Goal: Task Accomplishment & Management: Manage account settings

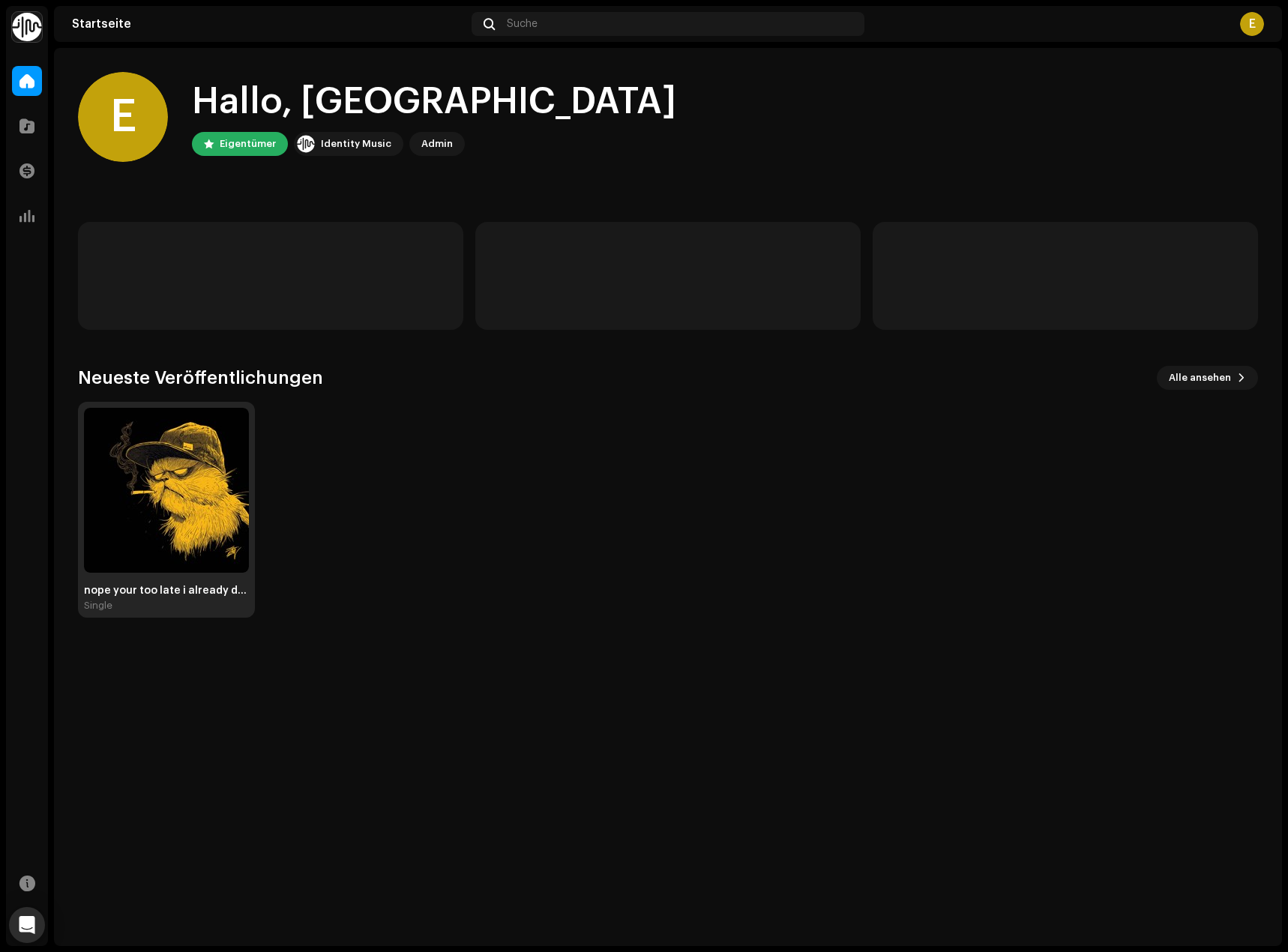
click at [133, 491] on img at bounding box center [167, 490] width 165 height 165
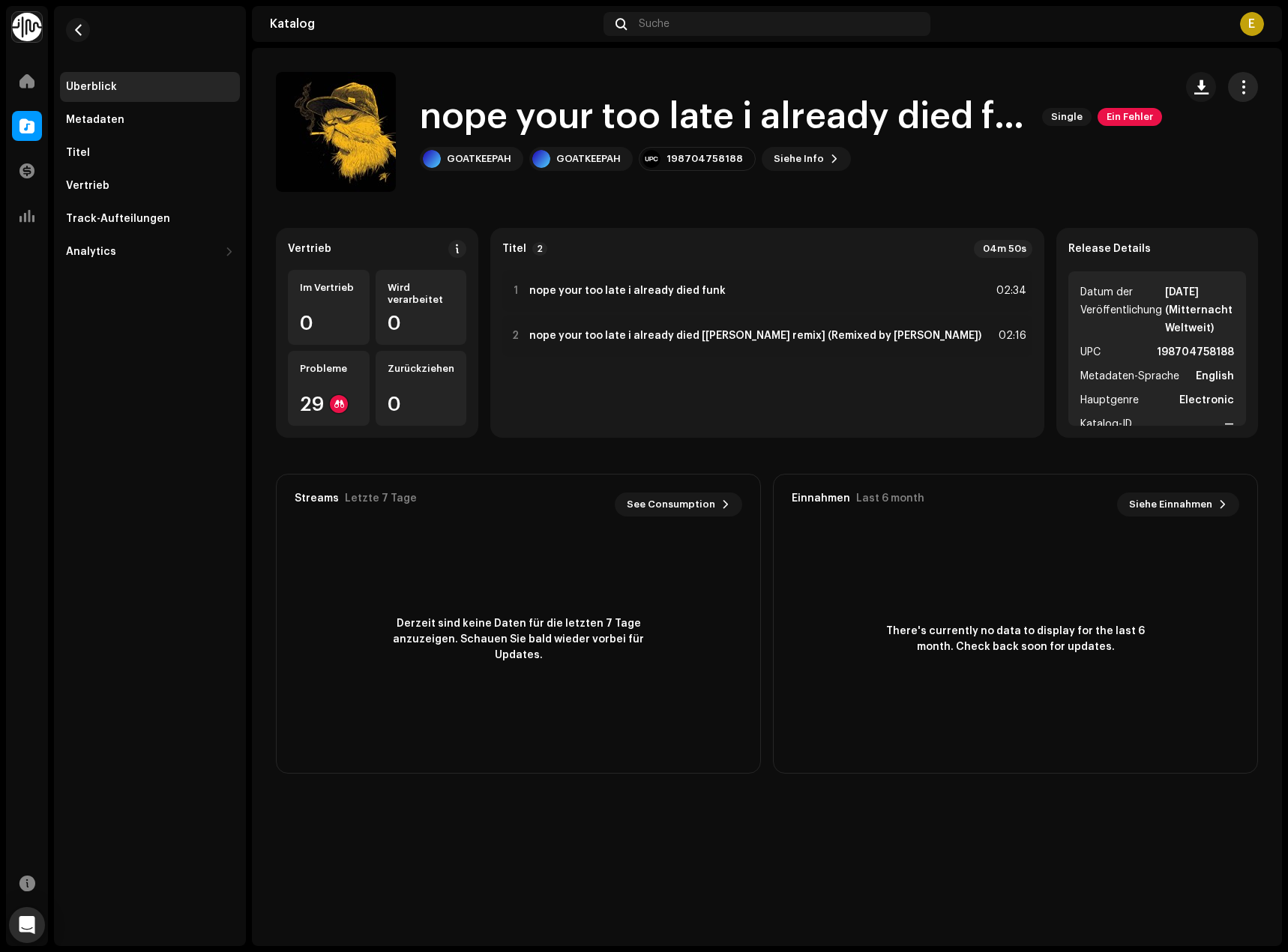
click at [1243, 88] on span "button" at bounding box center [1244, 86] width 14 height 12
click at [1168, 150] on div "Bearbeiten" at bounding box center [1176, 153] width 139 height 12
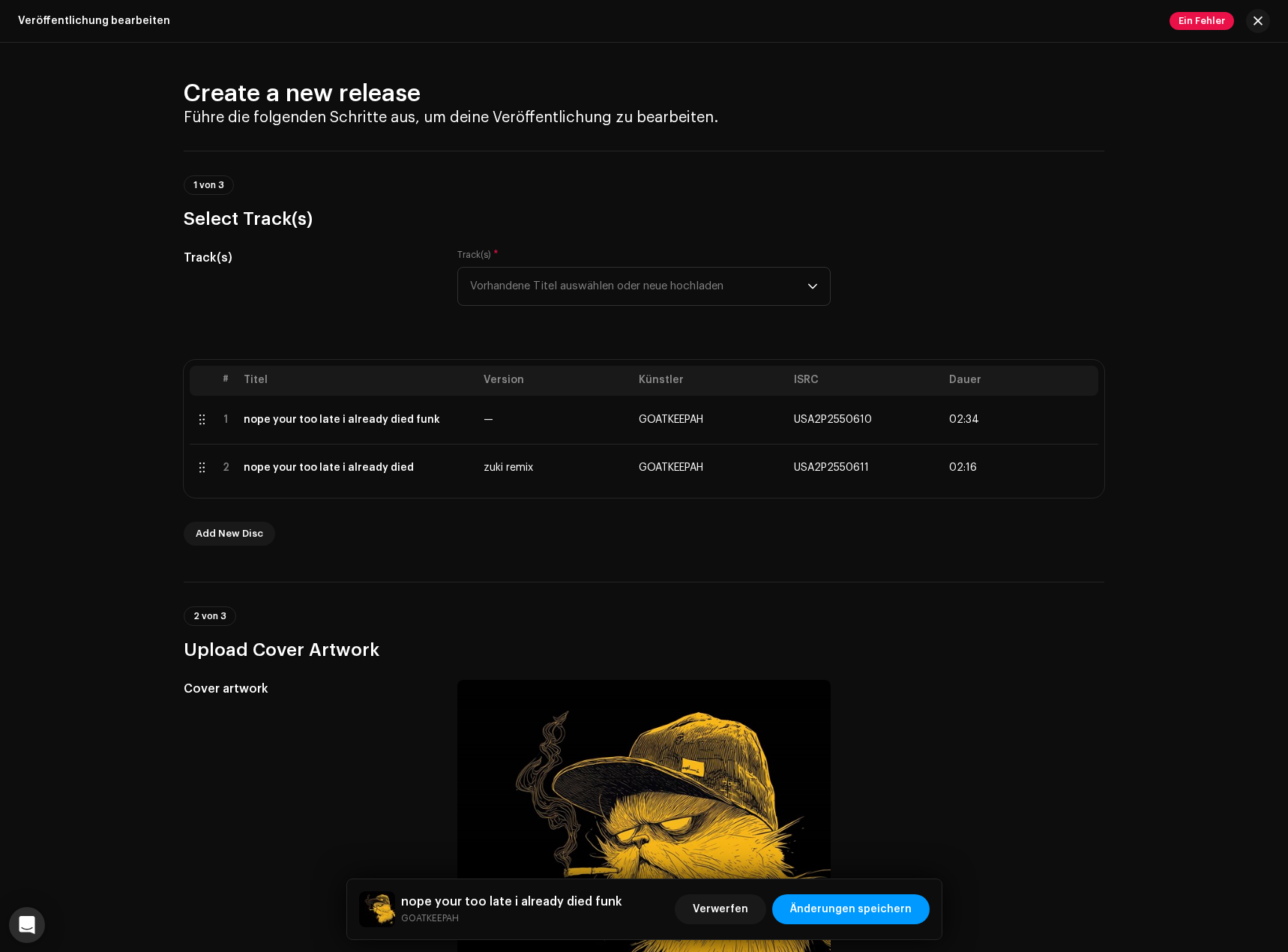
drag, startPoint x: 863, startPoint y: 403, endPoint x: 1034, endPoint y: 461, distance: 180.6
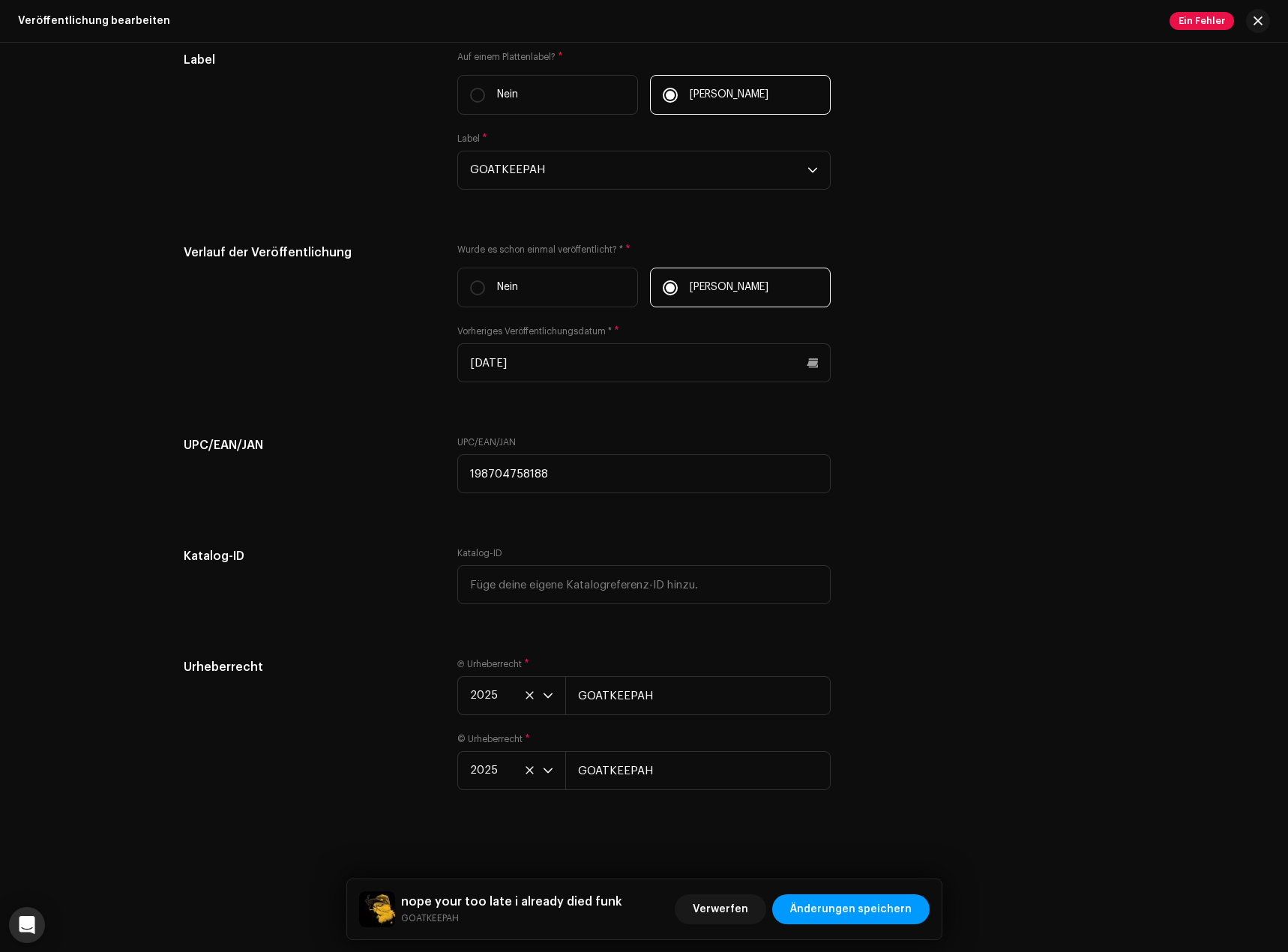
drag, startPoint x: 1108, startPoint y: 455, endPoint x: 1054, endPoint y: 785, distance: 334.4
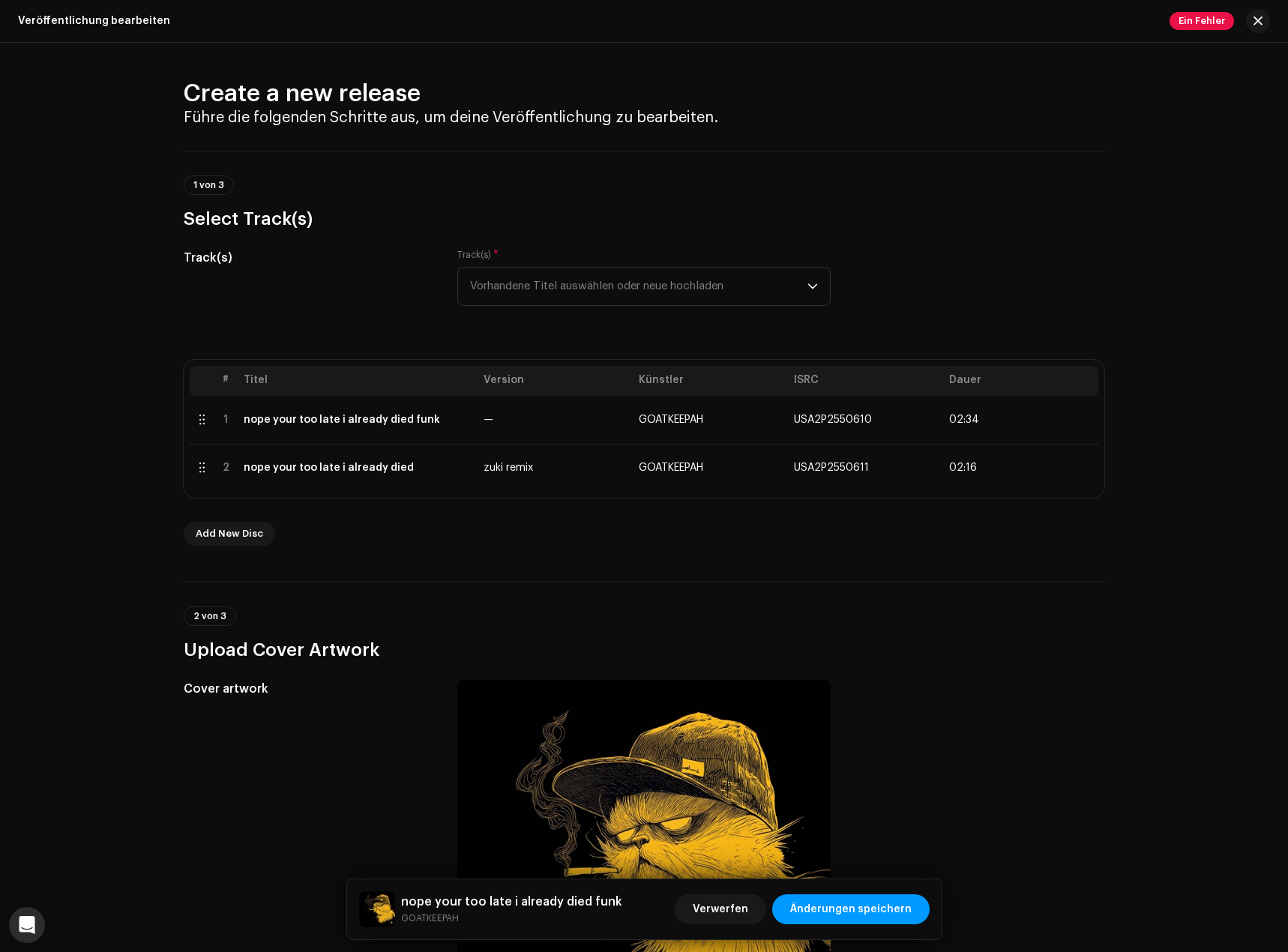
drag, startPoint x: 1055, startPoint y: 762, endPoint x: 1183, endPoint y: 90, distance: 684.1
click at [1256, 24] on span "button" at bounding box center [1258, 21] width 9 height 12
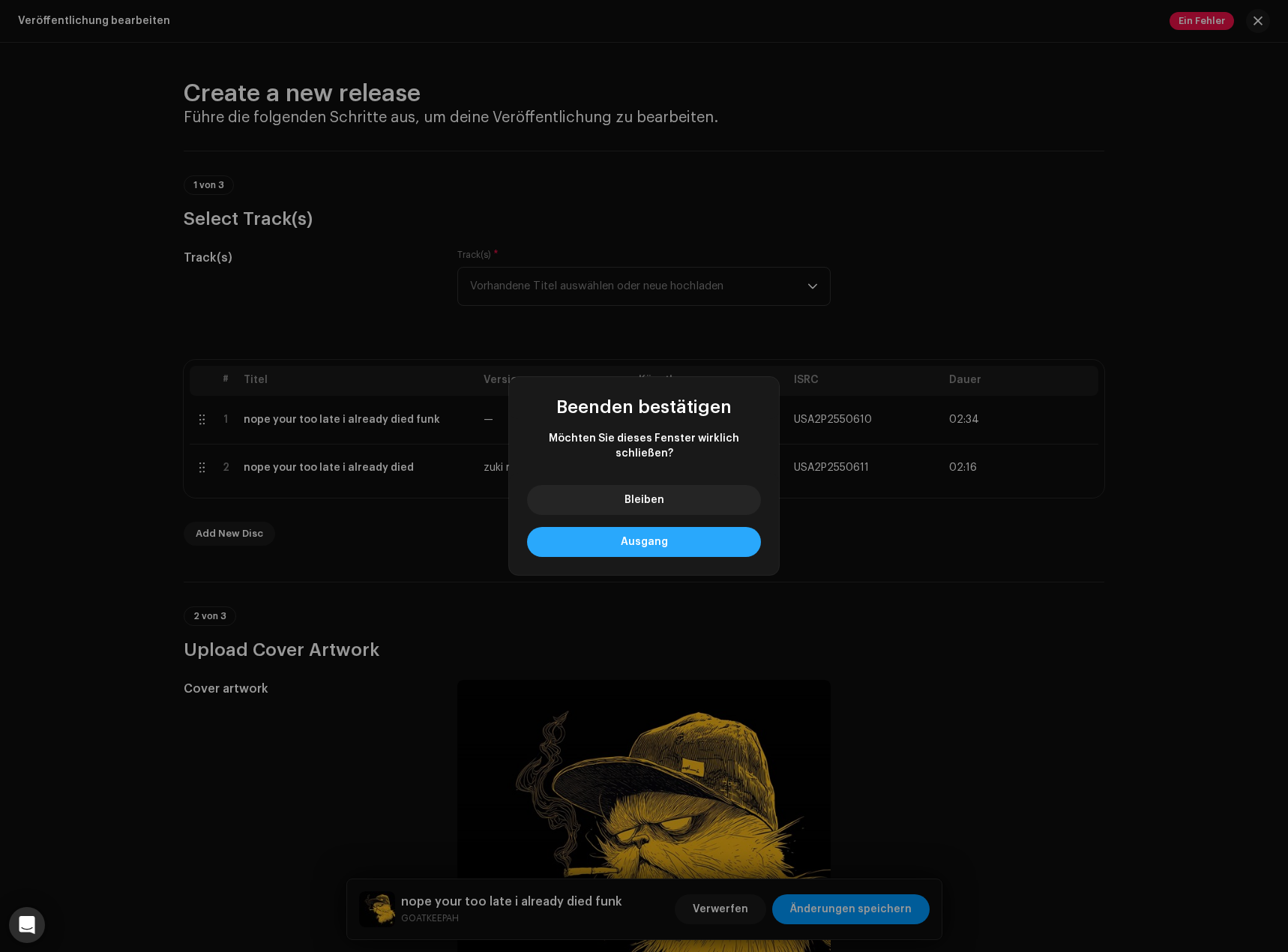
click at [680, 551] on button "Ausgang" at bounding box center [644, 541] width 234 height 30
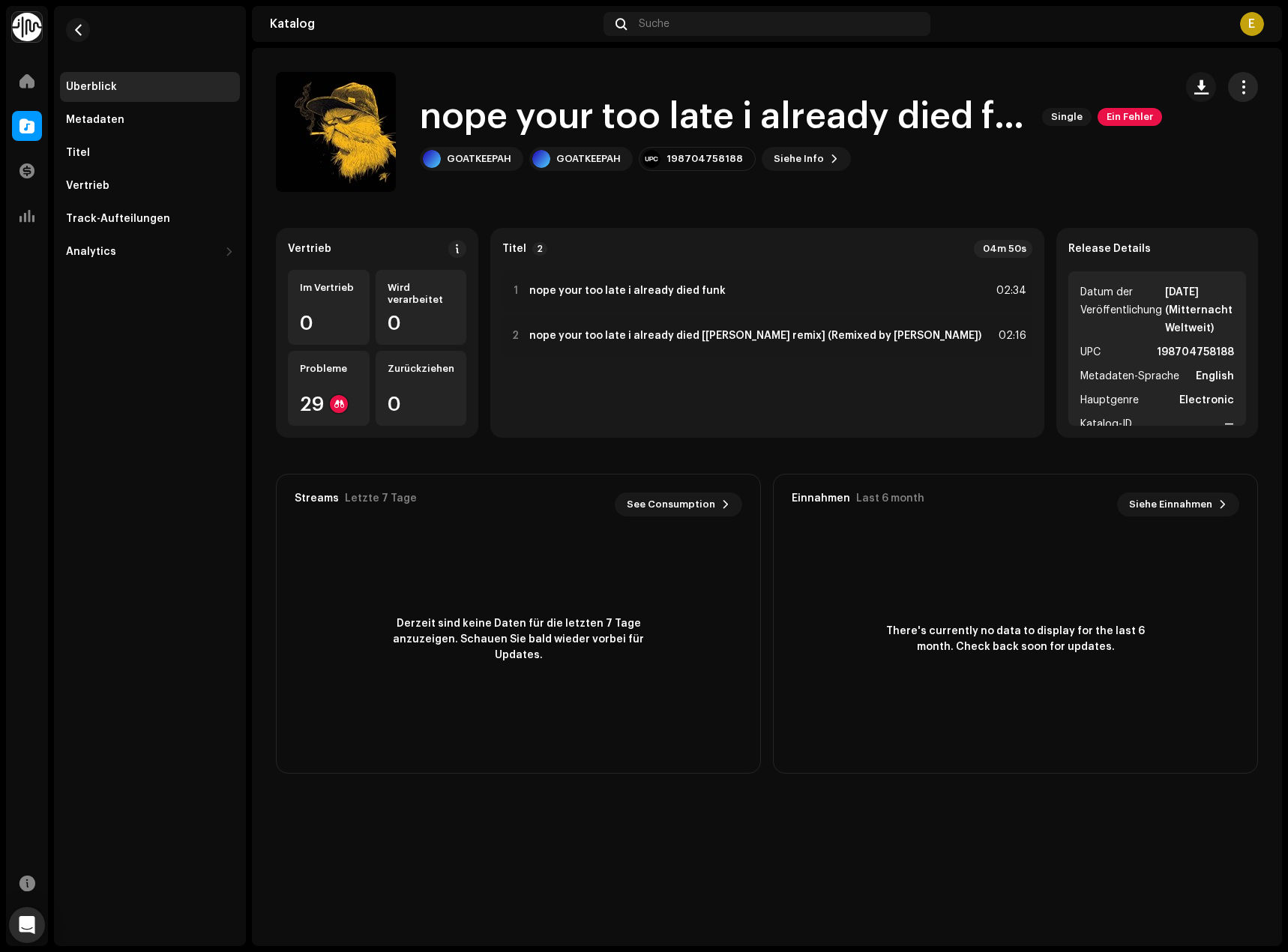
click at [1245, 91] on span "button" at bounding box center [1244, 86] width 14 height 12
click at [797, 587] on div "There's currently no data to display for the last 6 month. Check back soon for …" at bounding box center [1016, 640] width 483 height 210
click at [78, 20] on button "button" at bounding box center [78, 30] width 24 height 24
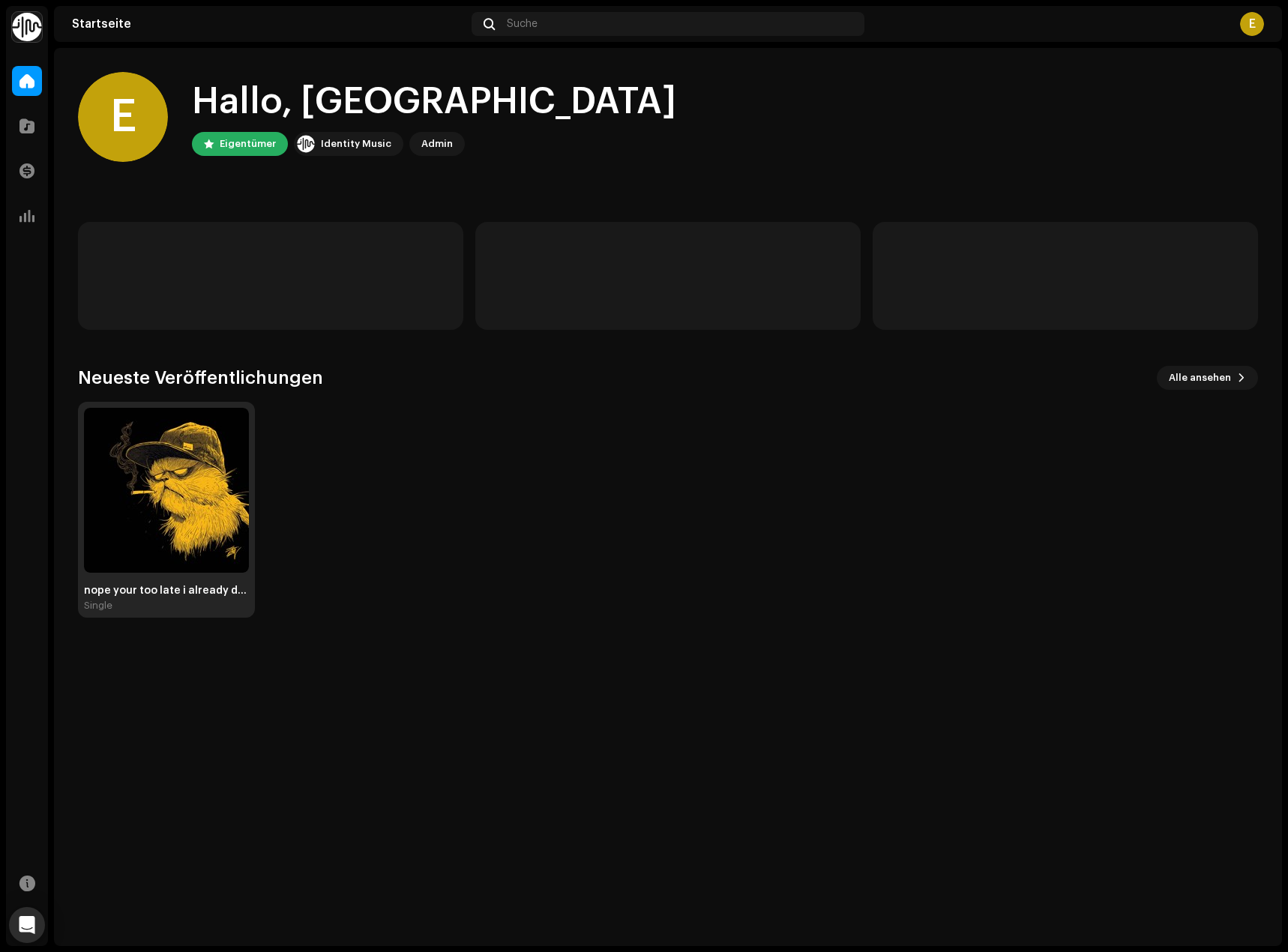
click at [214, 599] on div "nope your too late i already died funk Single" at bounding box center [167, 598] width 165 height 27
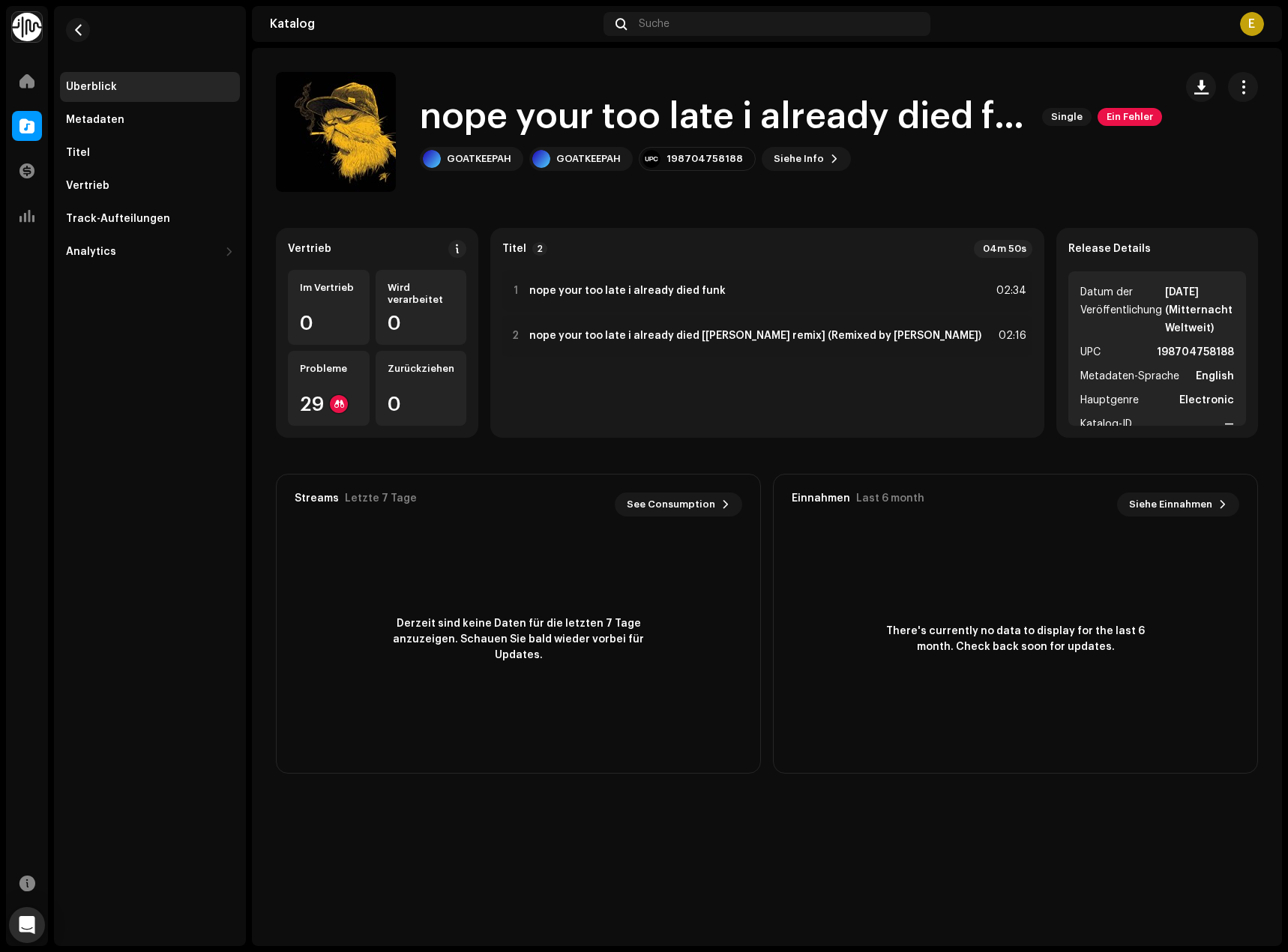
click at [1231, 99] on re-m-actions-button at bounding box center [1243, 87] width 30 height 30
click at [1241, 96] on button "button" at bounding box center [1243, 87] width 30 height 30
drag, startPoint x: 869, startPoint y: 193, endPoint x: 413, endPoint y: 157, distance: 457.4
click at [867, 194] on catalog-releases-details-overview "nope your too late i already died funk Single Ein Fehler nope your too late i a…" at bounding box center [767, 423] width 1030 height 749
click at [33, 132] on span at bounding box center [27, 126] width 15 height 12
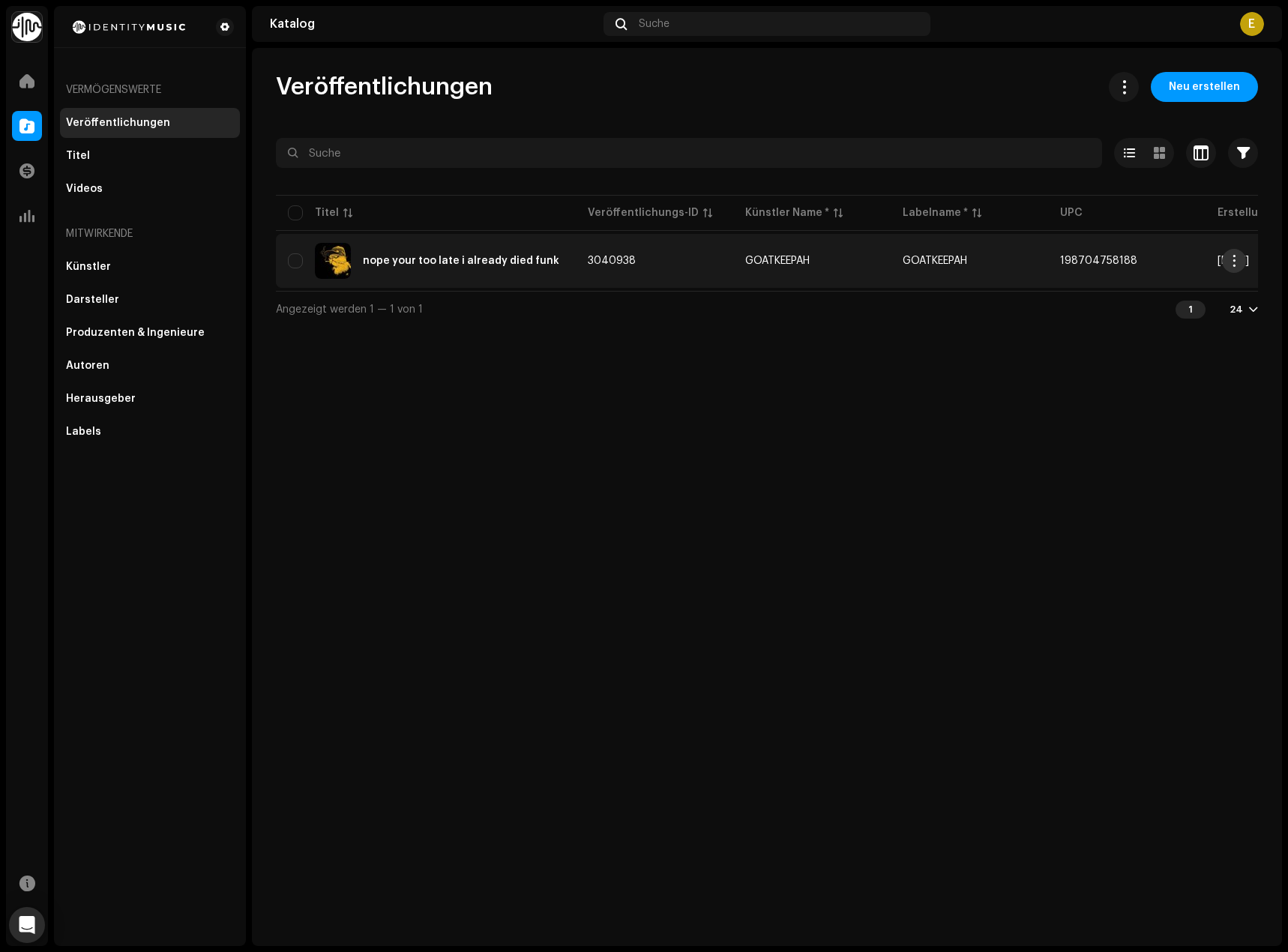
click at [1236, 260] on span "button" at bounding box center [1235, 261] width 11 height 12
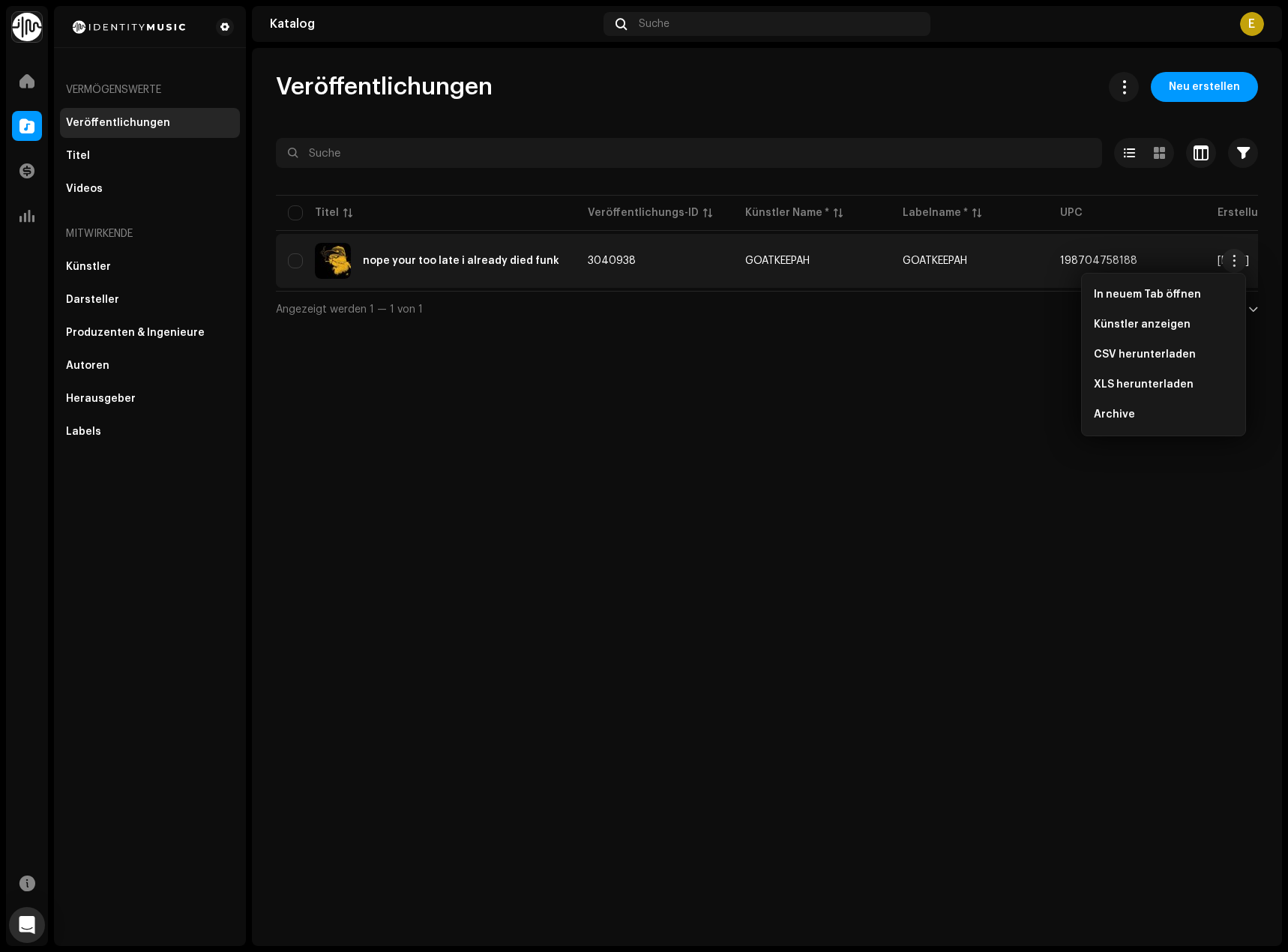
click at [968, 399] on div "Veröffentlichungen Neu erstellen Ausgewählt 0 Alle auswählen 1 Optionen Filter …" at bounding box center [767, 497] width 1030 height 898
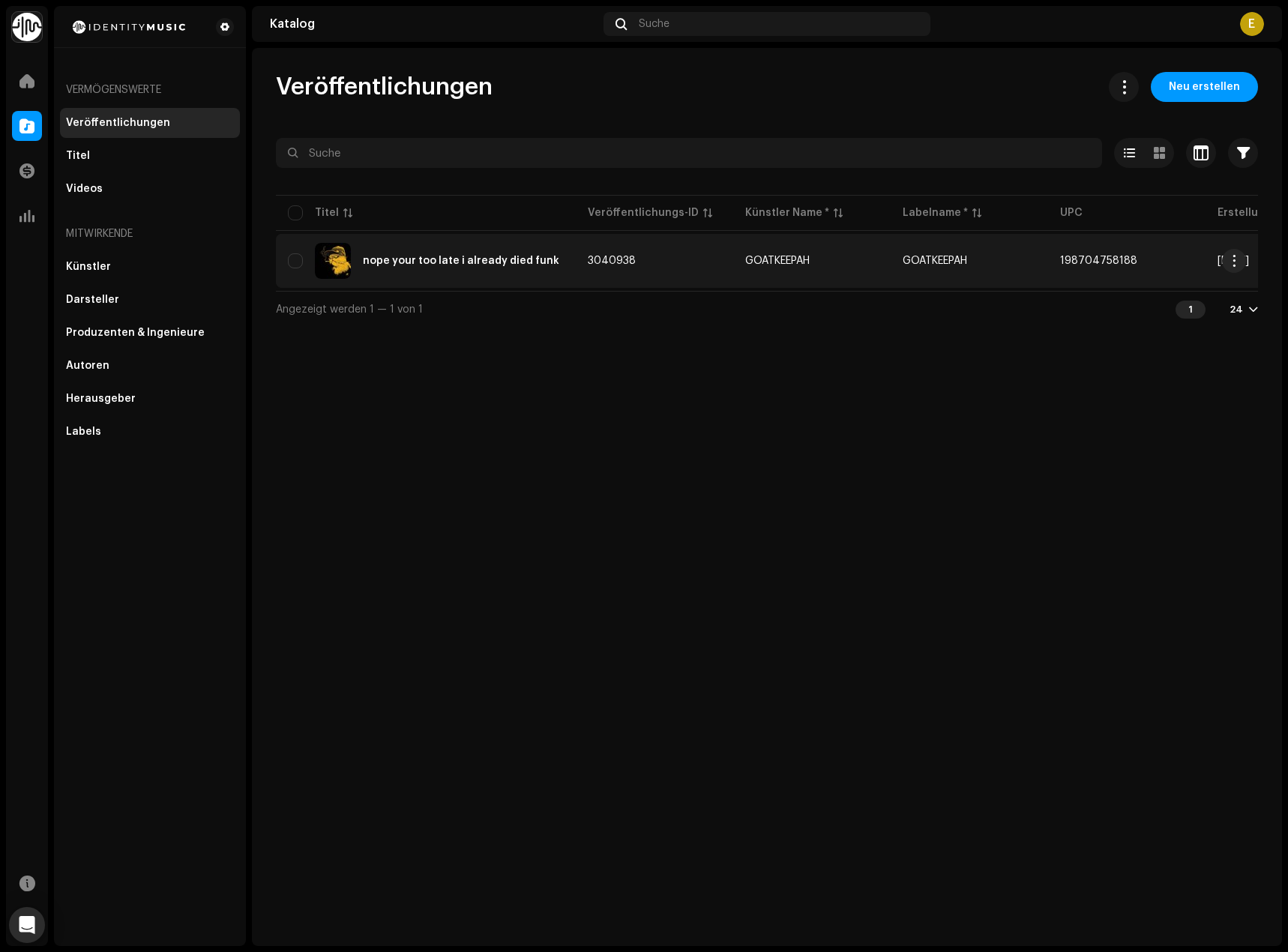
click at [733, 248] on td "GOATKEEPAH" at bounding box center [812, 261] width 157 height 54
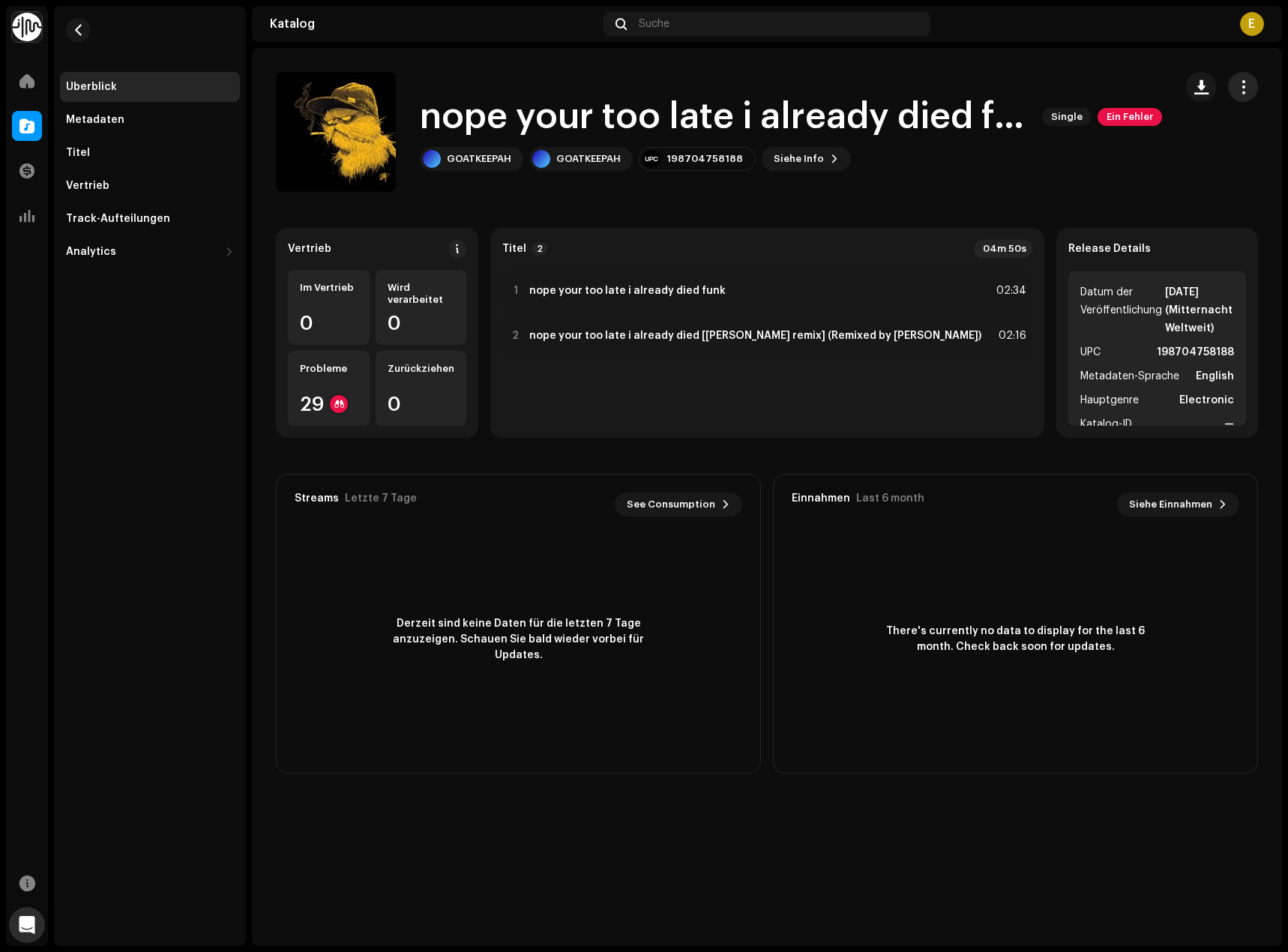
click at [1234, 90] on button "button" at bounding box center [1243, 87] width 30 height 30
click at [1143, 161] on div "Bearbeiten" at bounding box center [1175, 153] width 151 height 30
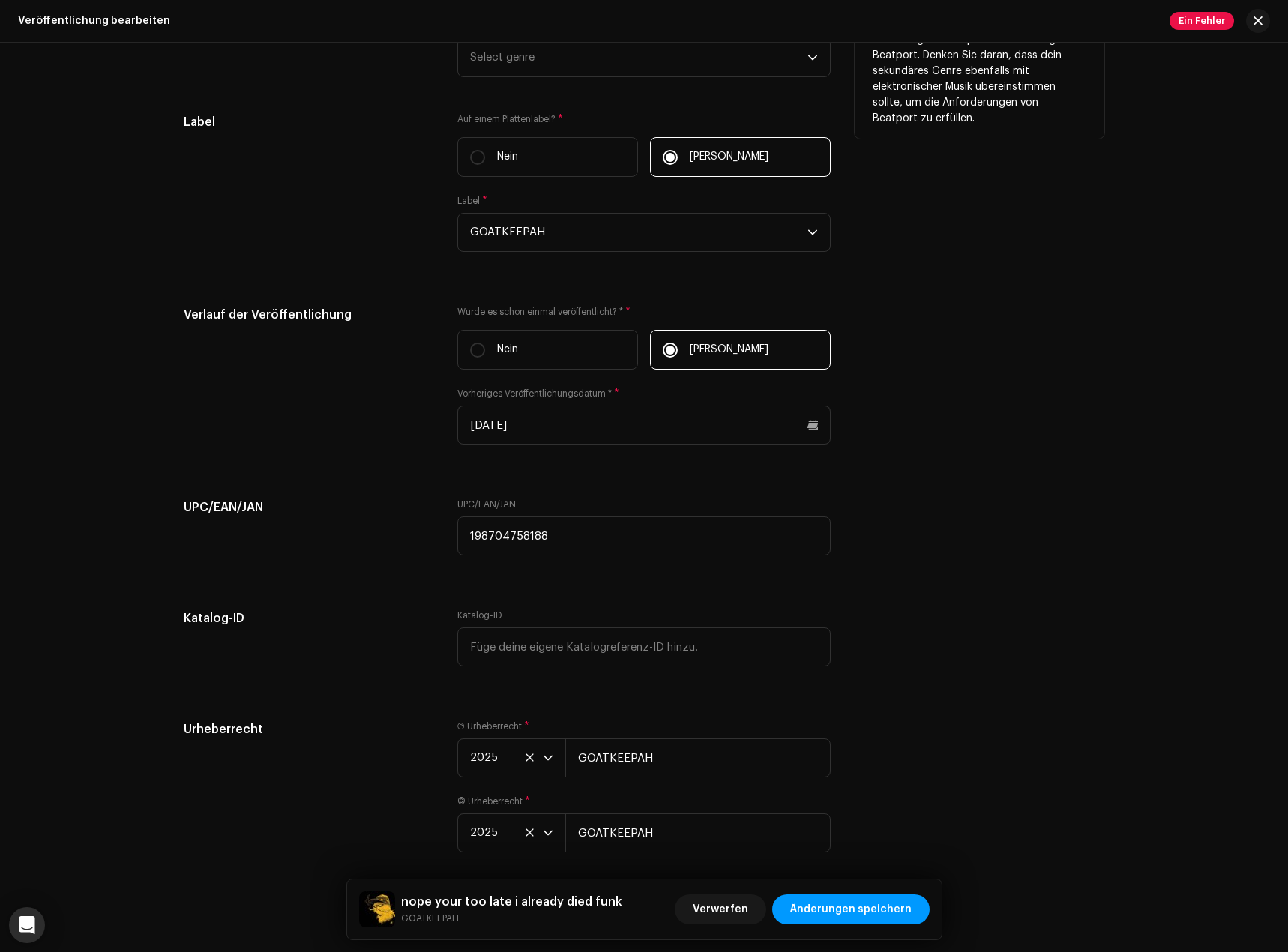
scroll to position [2474, 0]
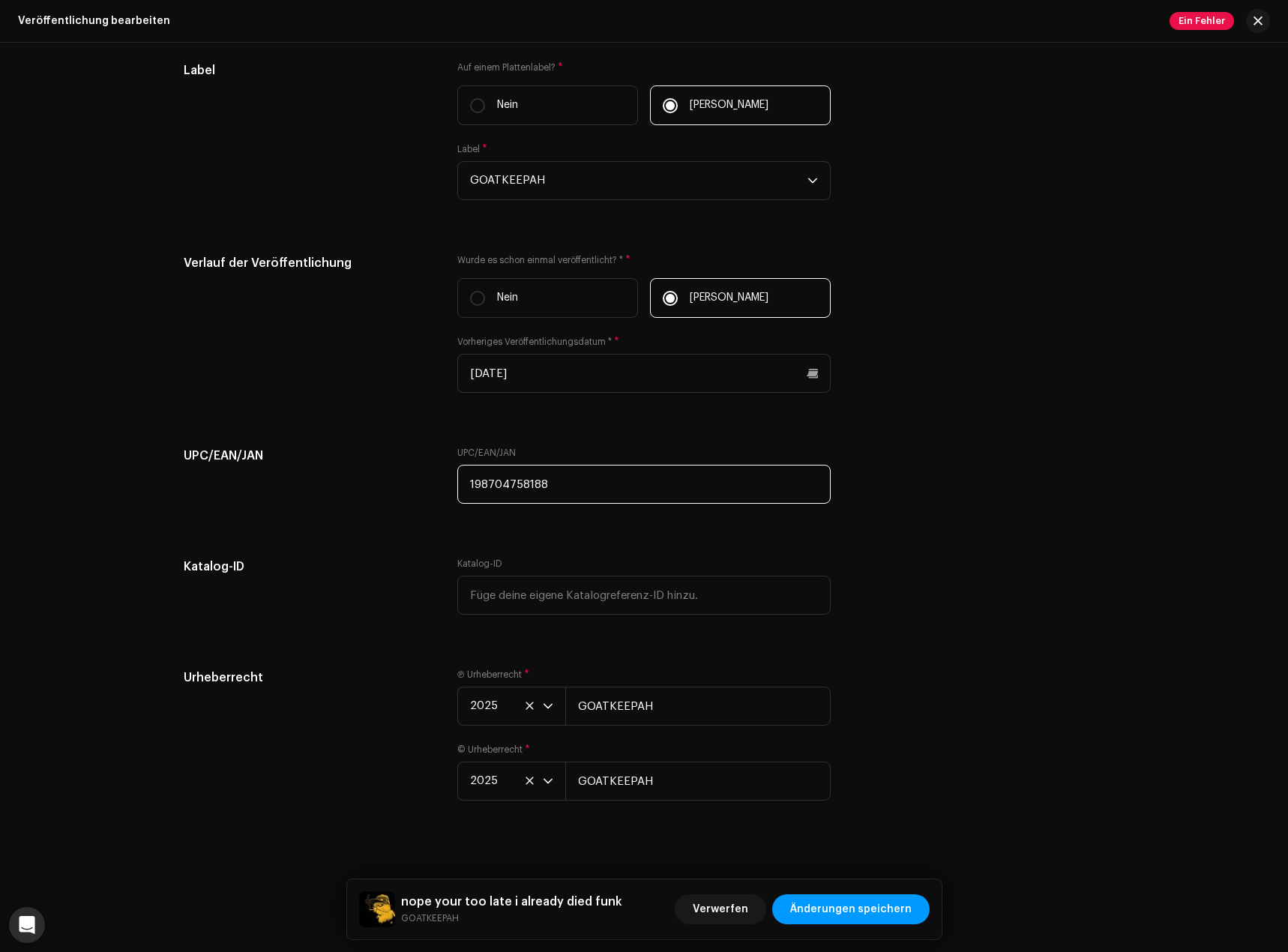
drag, startPoint x: 609, startPoint y: 481, endPoint x: 382, endPoint y: 462, distance: 227.8
click at [382, 462] on div "UPC/EAN/JAN UPC/EAN/JAN 198704758188" at bounding box center [644, 484] width 921 height 75
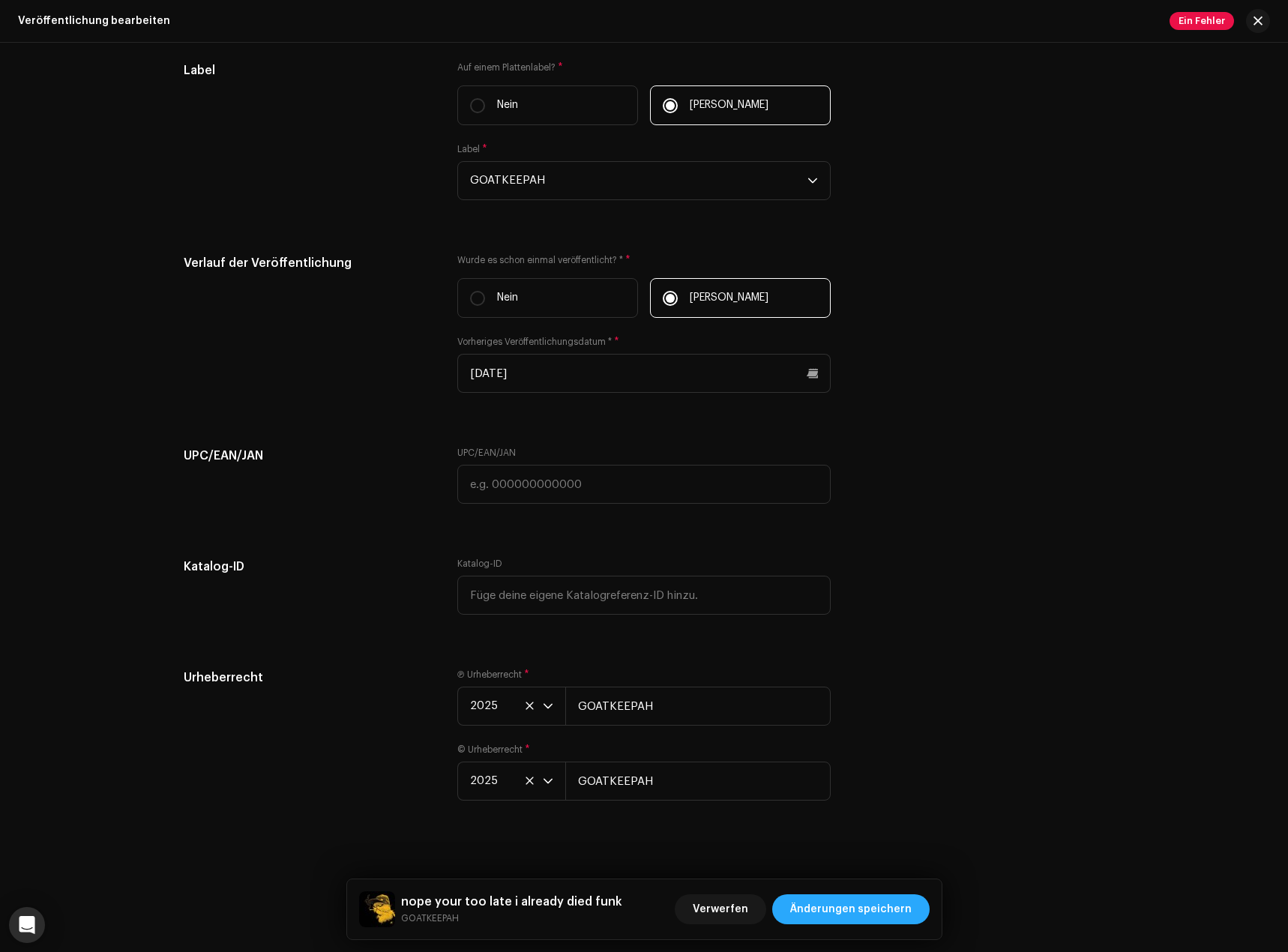
click at [841, 902] on span "Änderungen speichern" at bounding box center [851, 909] width 121 height 30
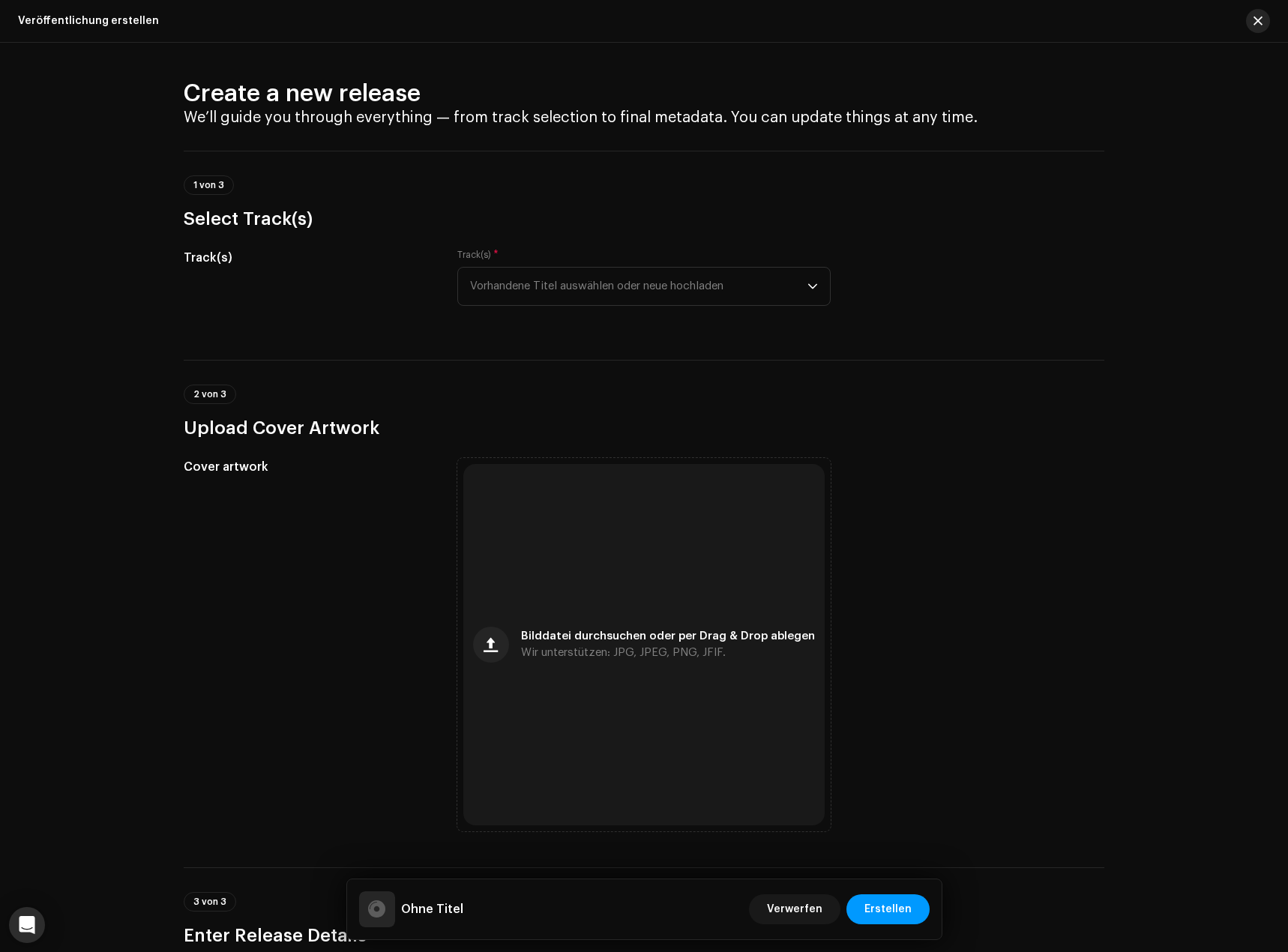
click at [1263, 24] on button "button" at bounding box center [1258, 21] width 24 height 24
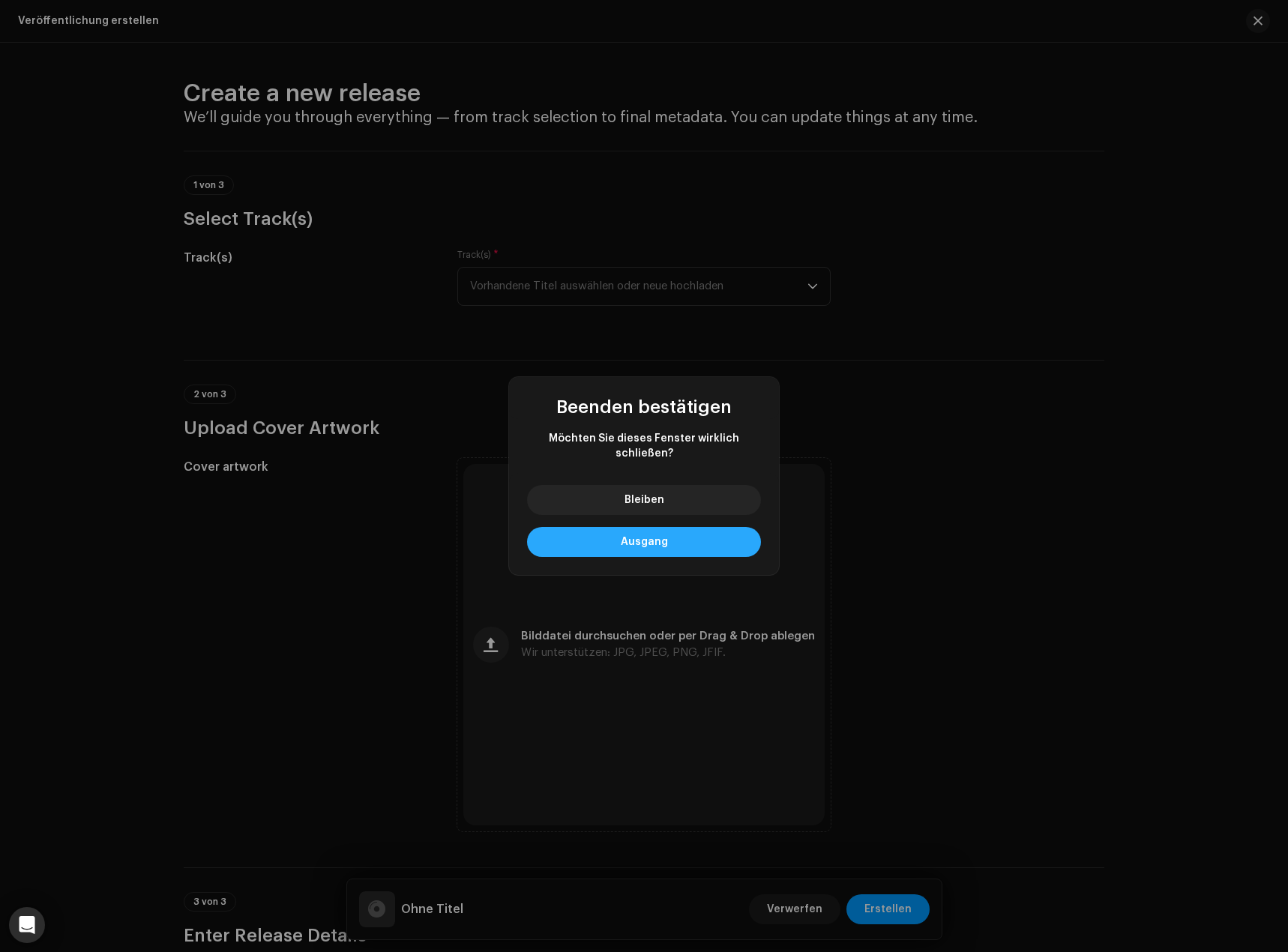
click at [673, 533] on button "Ausgang" at bounding box center [644, 541] width 234 height 30
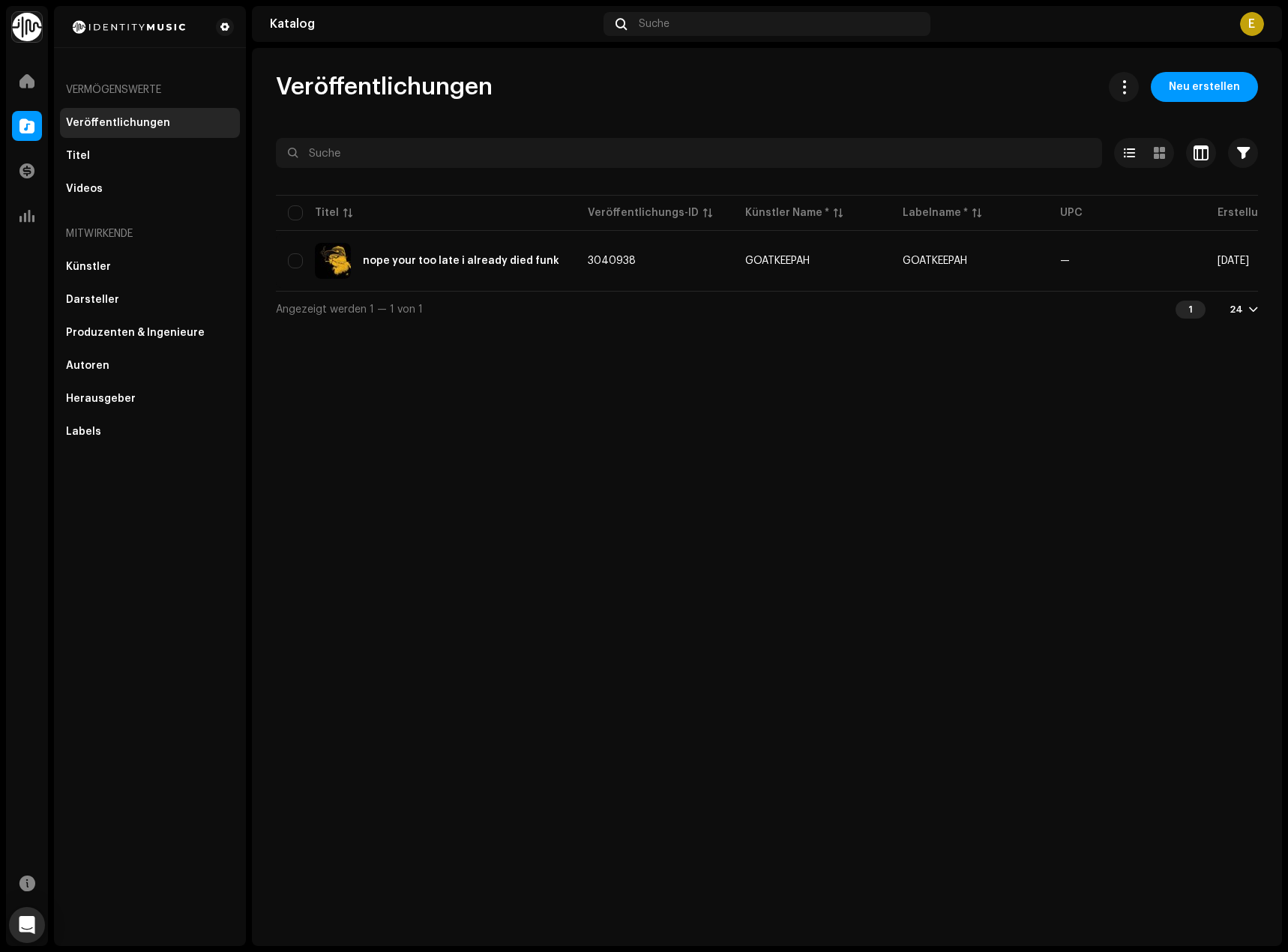
click at [1248, 30] on div "E" at bounding box center [1252, 24] width 24 height 24
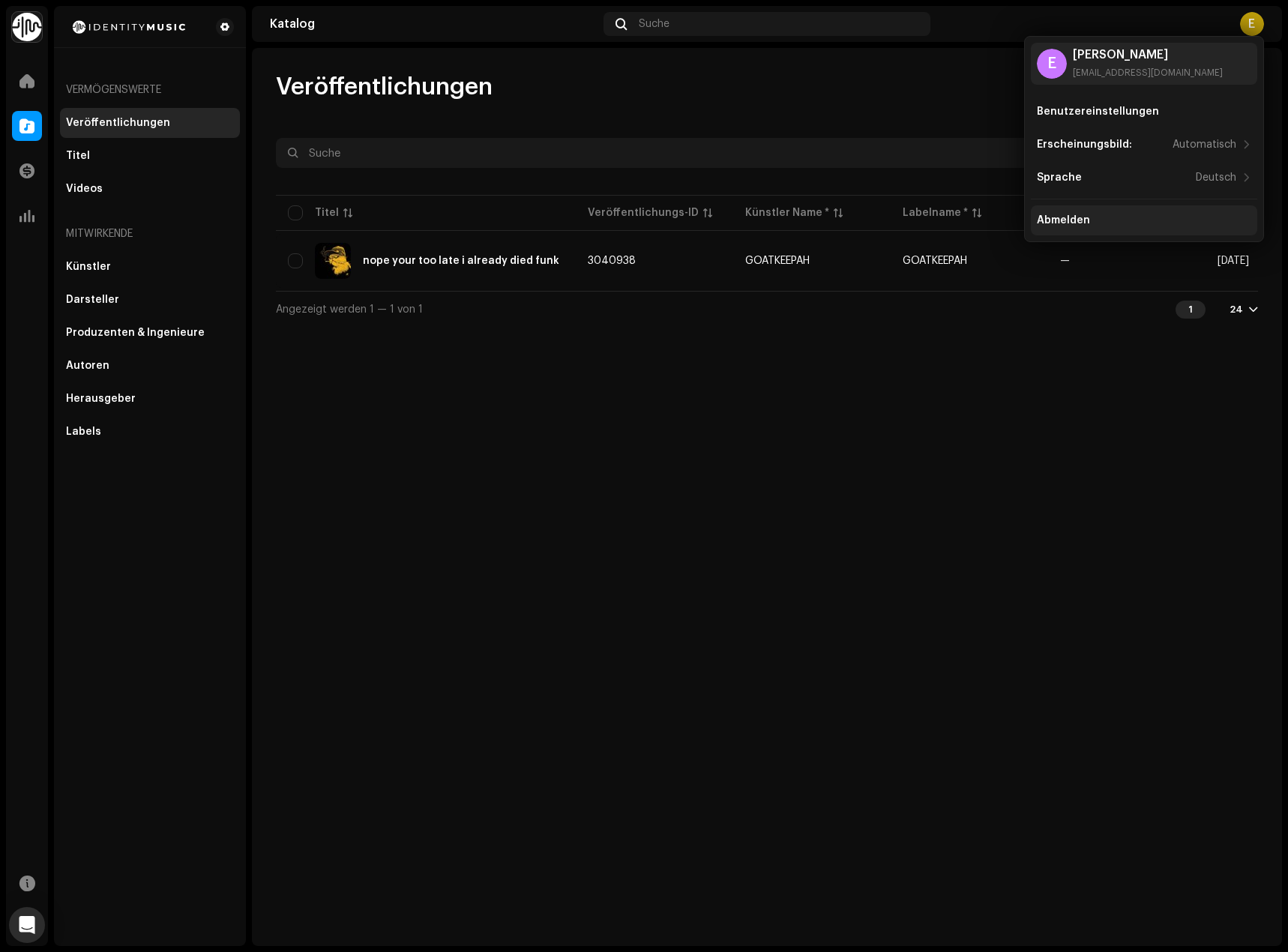
click at [1071, 217] on div "Abmelden" at bounding box center [1064, 220] width 53 height 12
